Goal: Task Accomplishment & Management: Manage account settings

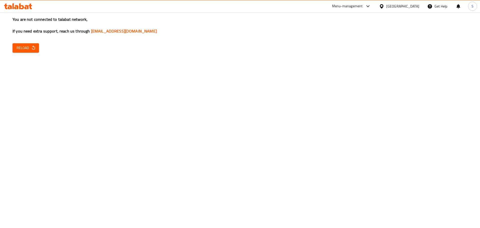
click at [23, 46] on span "Reload" at bounding box center [26, 48] width 19 height 6
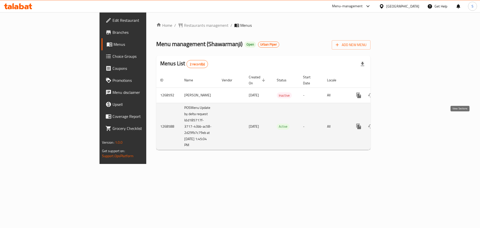
click at [401, 120] on link "enhanced table" at bounding box center [395, 126] width 12 height 12
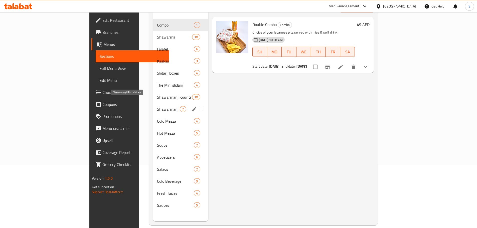
scroll to position [70, 0]
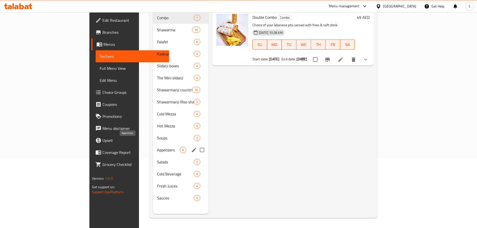
click at [157, 147] on span "Appetizers" at bounding box center [168, 150] width 23 height 6
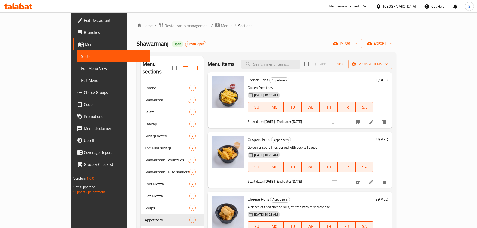
click at [31, 9] on icon at bounding box center [31, 7] width 4 height 6
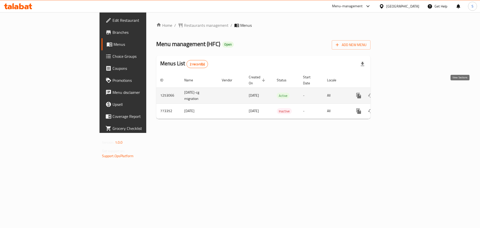
click at [397, 93] on icon "enhanced table" at bounding box center [395, 95] width 5 height 5
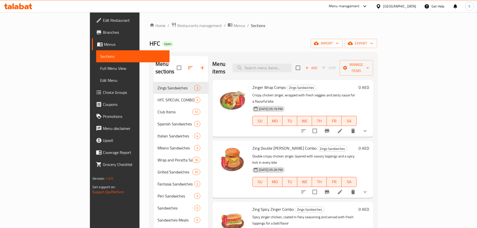
click at [92, 25] on link "Edit Restaurant" at bounding box center [131, 20] width 78 height 12
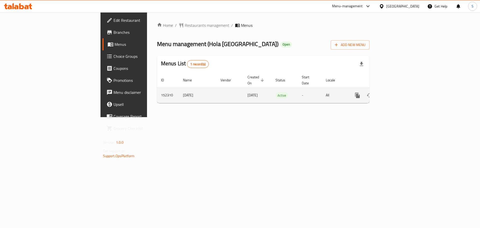
click at [397, 92] on icon "enhanced table" at bounding box center [394, 95] width 6 height 6
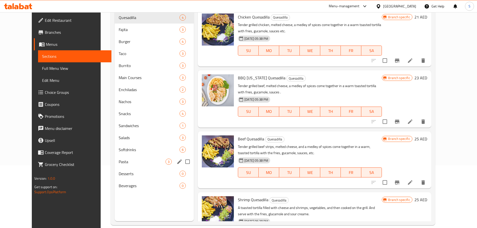
scroll to position [70, 0]
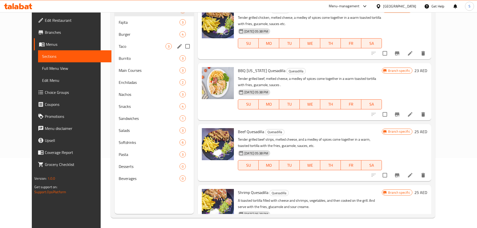
click at [124, 48] on span "Taco" at bounding box center [142, 46] width 47 height 6
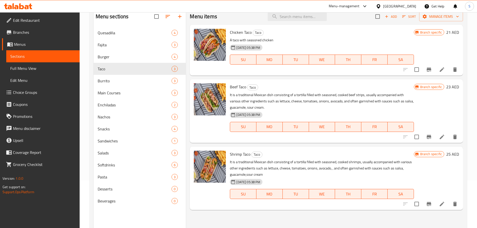
scroll to position [20, 0]
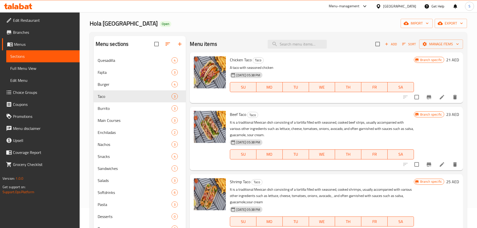
click at [21, 5] on icon at bounding box center [21, 6] width 5 height 6
